Goal: Book appointment/travel/reservation

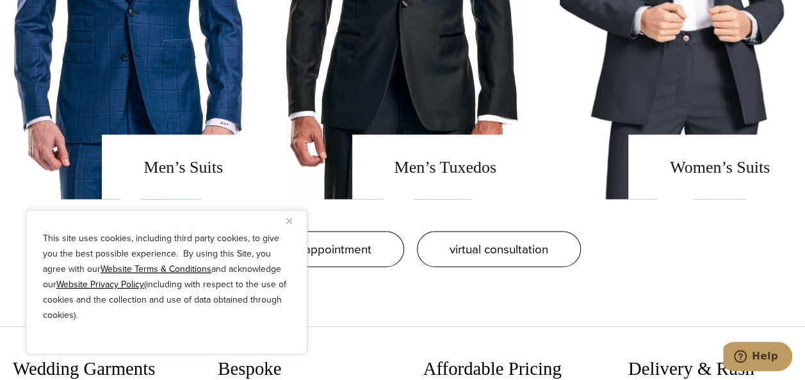
scroll to position [1076, 0]
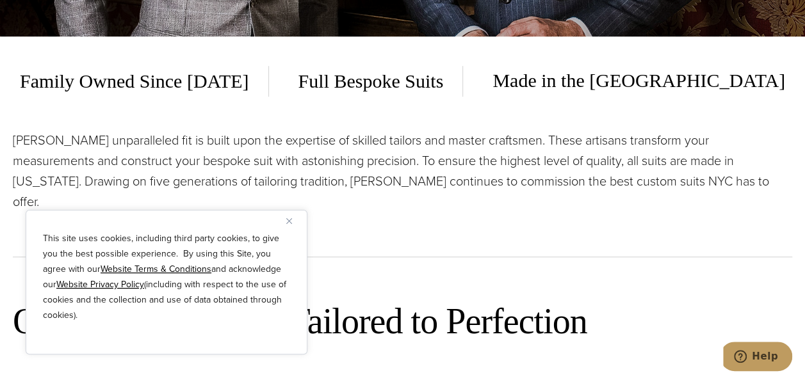
scroll to position [345, 0]
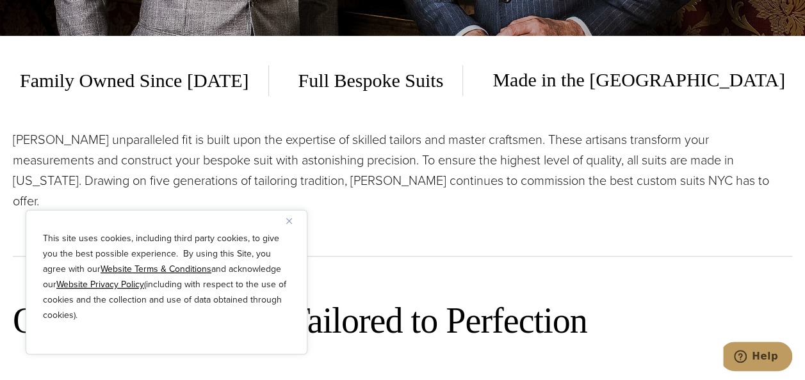
click at [441, 84] on span "Full Bespoke Suits" at bounding box center [371, 80] width 184 height 31
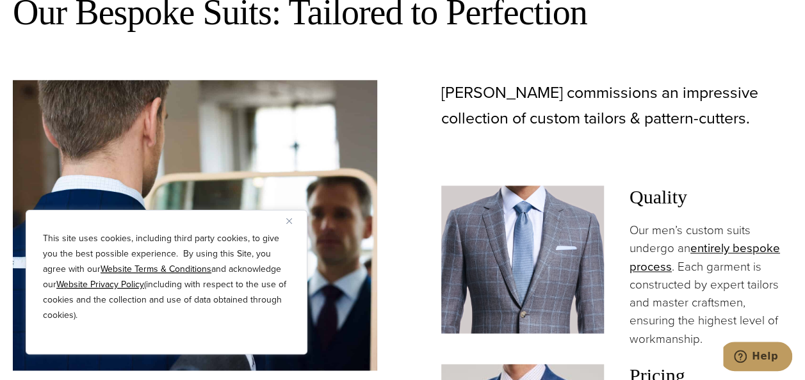
scroll to position [685, 0]
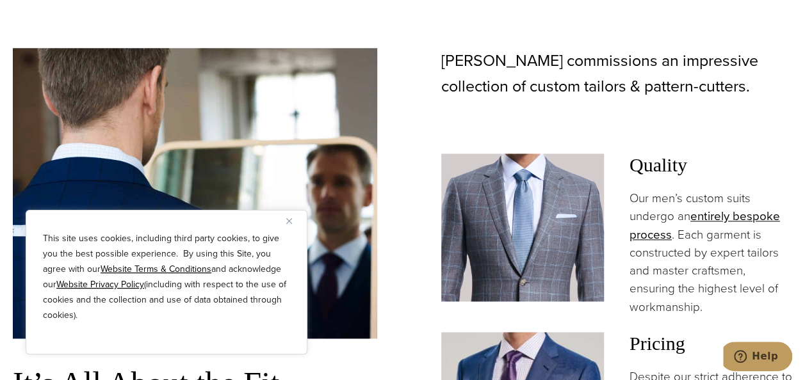
click at [289, 215] on button "Close" at bounding box center [293, 220] width 15 height 15
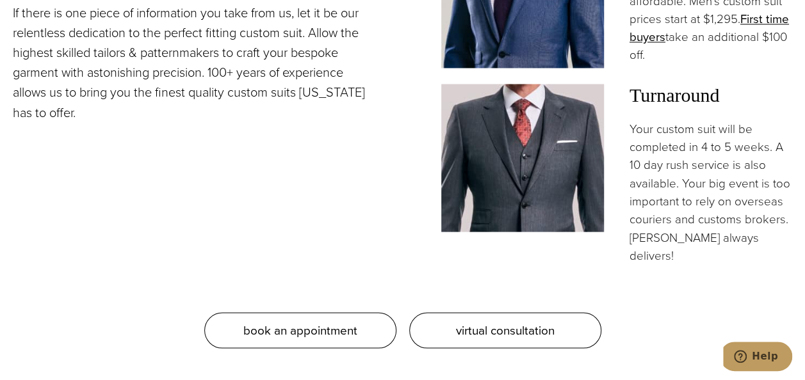
scroll to position [1098, 0]
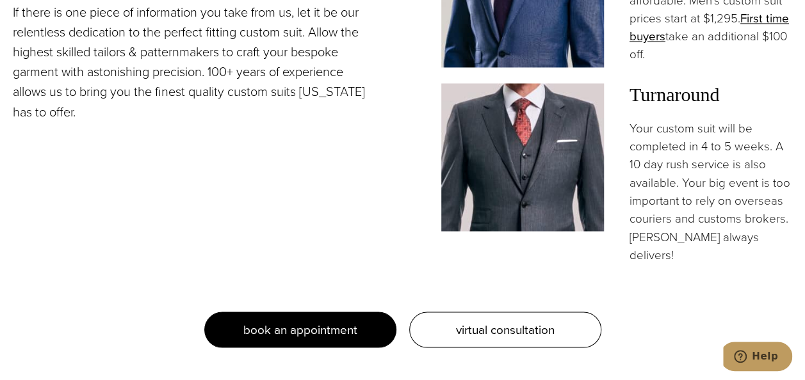
click at [394, 312] on link "book an appointment" at bounding box center [300, 330] width 192 height 36
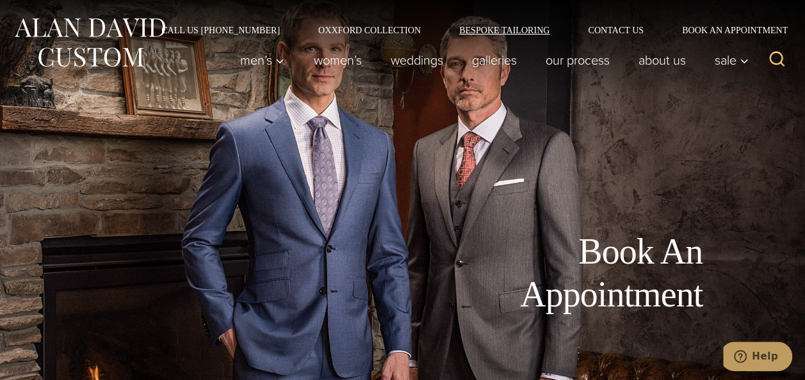
click at [480, 31] on link "Bespoke Tailoring" at bounding box center [504, 30] width 129 height 9
